Goal: Information Seeking & Learning: Find specific fact

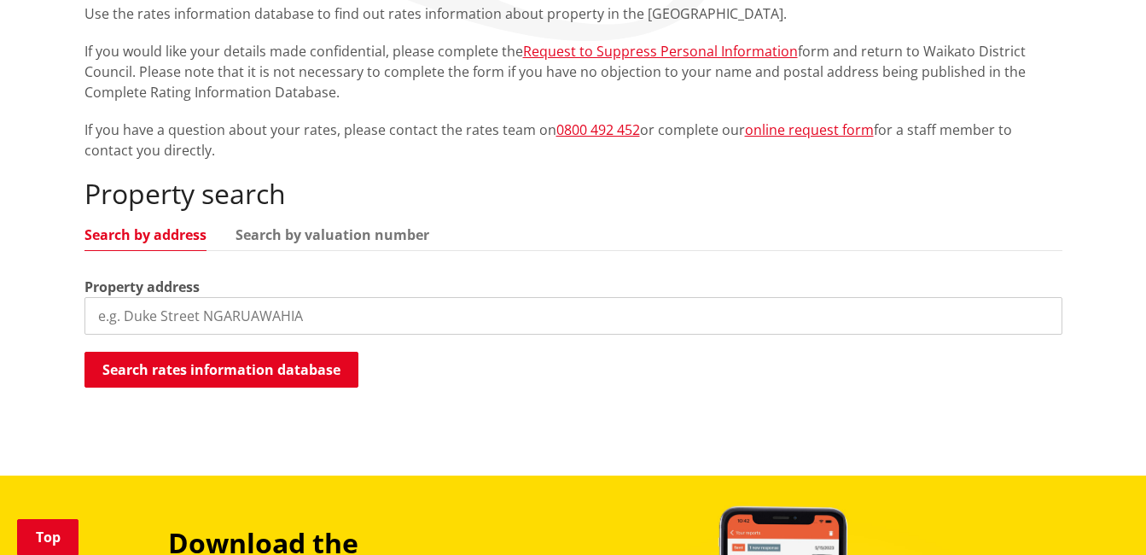
scroll to position [341, 0]
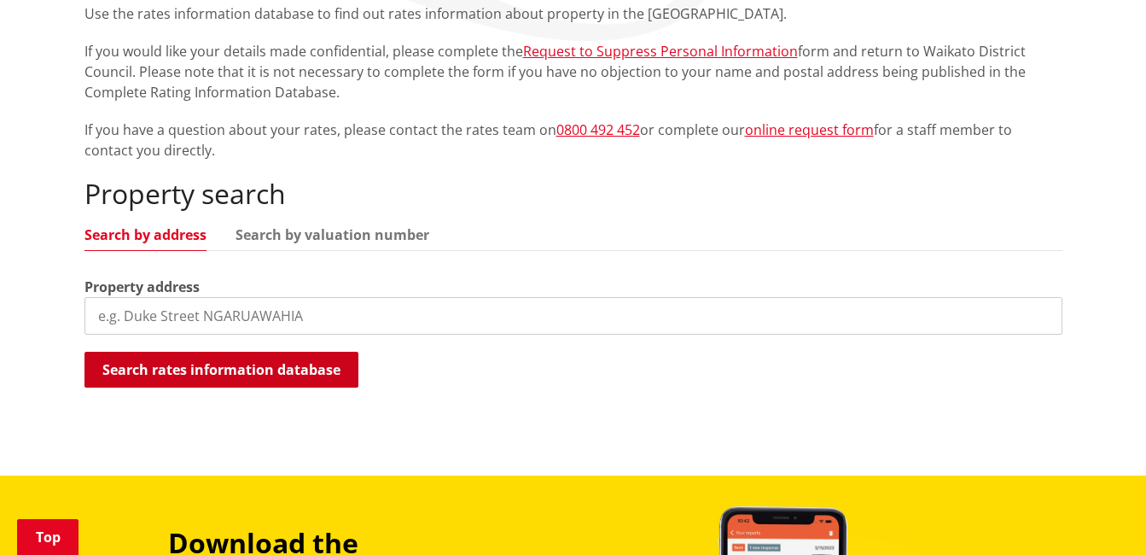
type input "5"
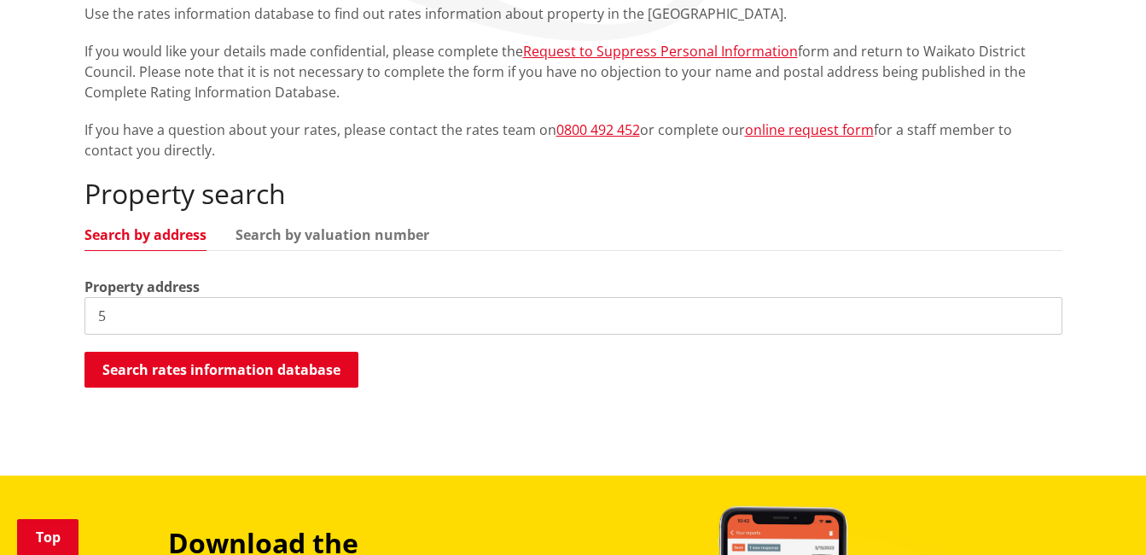
click at [110, 300] on input "5" at bounding box center [574, 316] width 978 height 38
click at [160, 315] on input "5" at bounding box center [574, 316] width 978 height 38
type input "45 duff road"
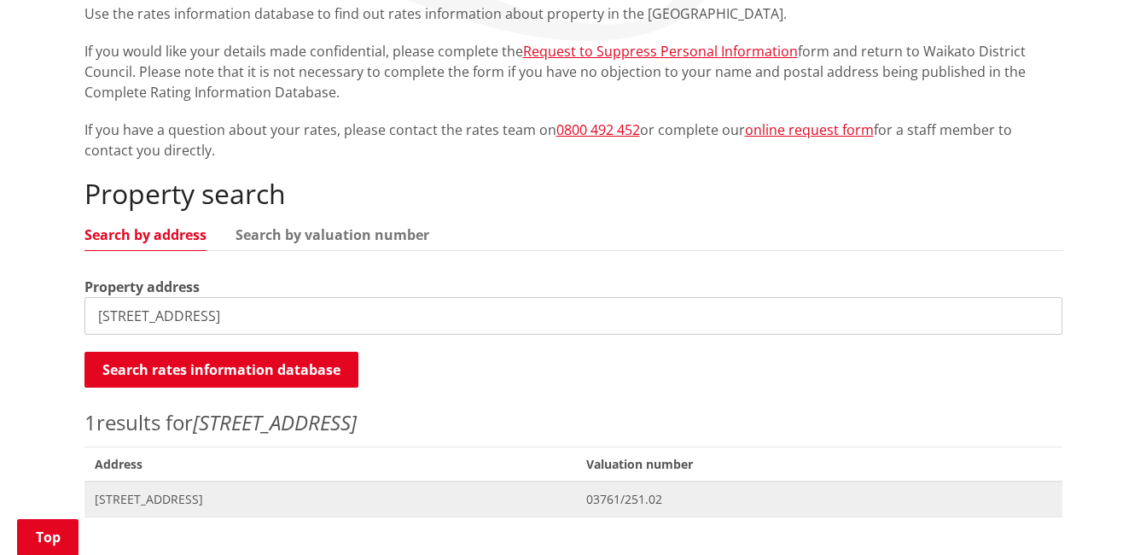
click at [159, 493] on span "45 Duff Road WAIUKU" at bounding box center [331, 499] width 472 height 17
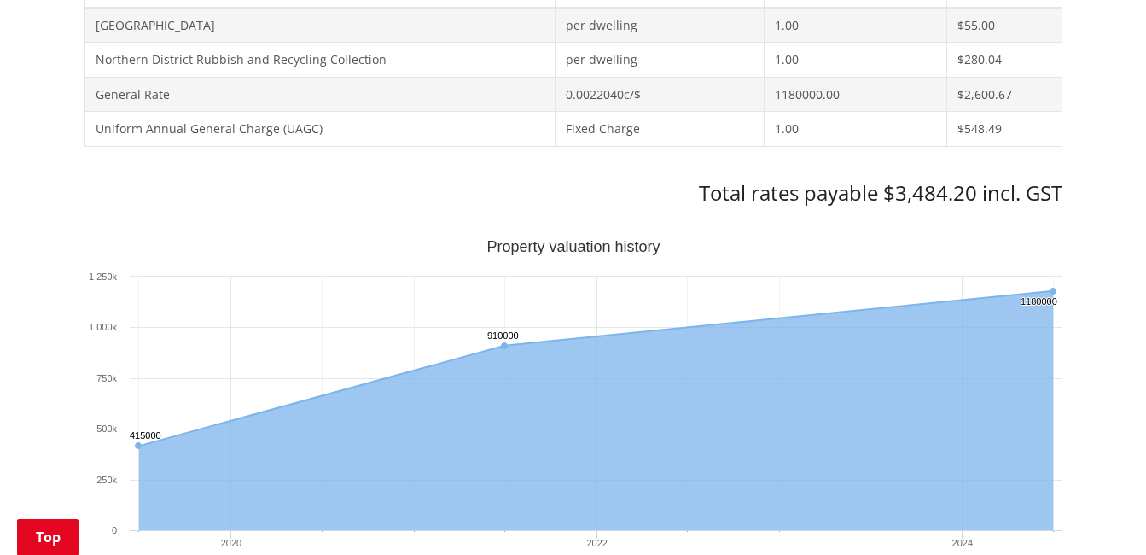
scroll to position [854, 0]
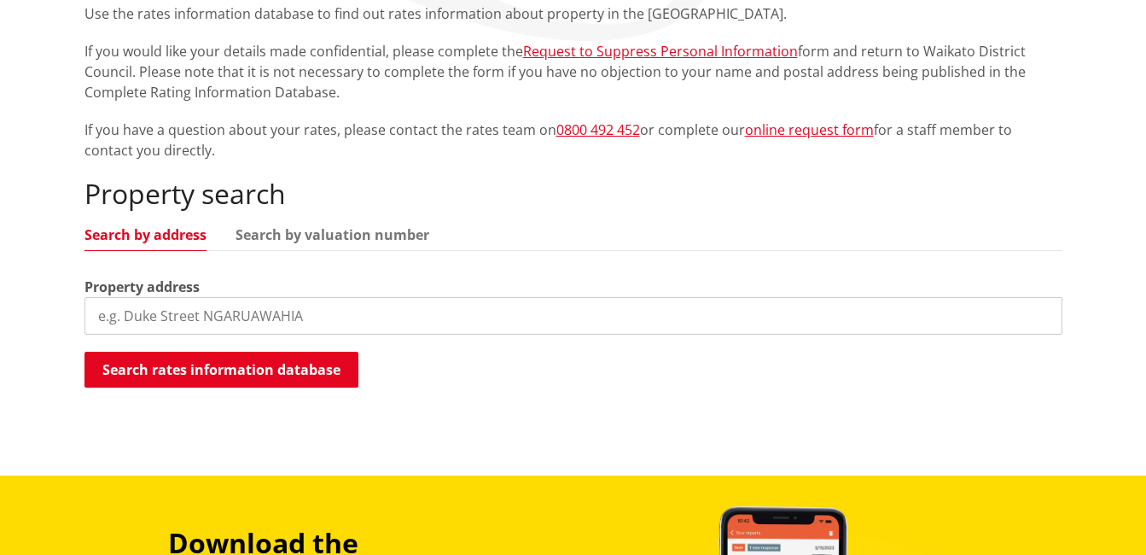
scroll to position [341, 0]
click at [213, 306] on input "search" at bounding box center [574, 316] width 978 height 38
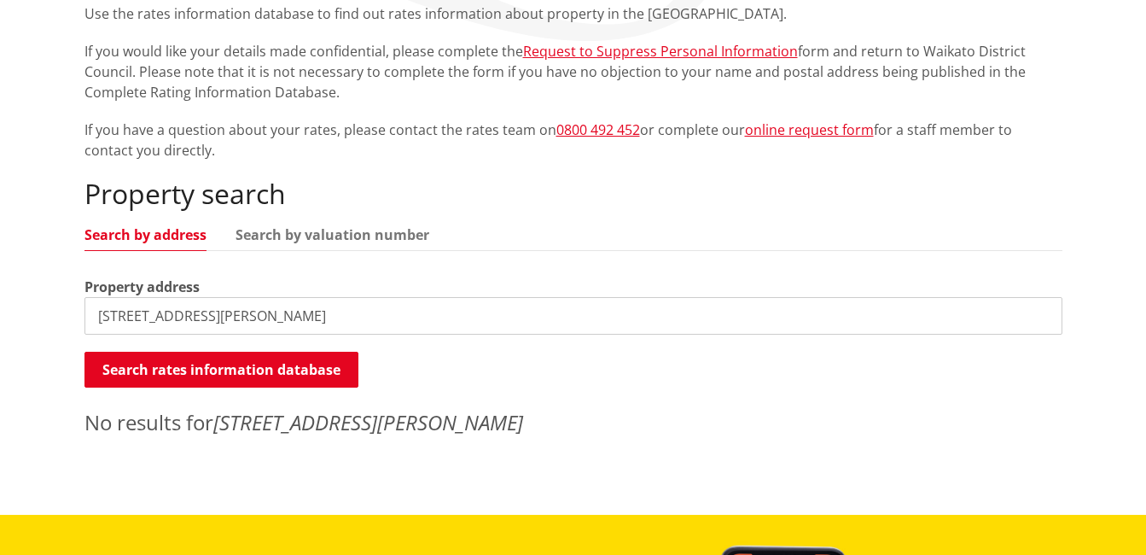
click at [108, 315] on input "[STREET_ADDRESS][PERSON_NAME]" at bounding box center [574, 316] width 978 height 38
type input "[STREET_ADDRESS][PERSON_NAME]"
